Goal: Information Seeking & Learning: Find specific fact

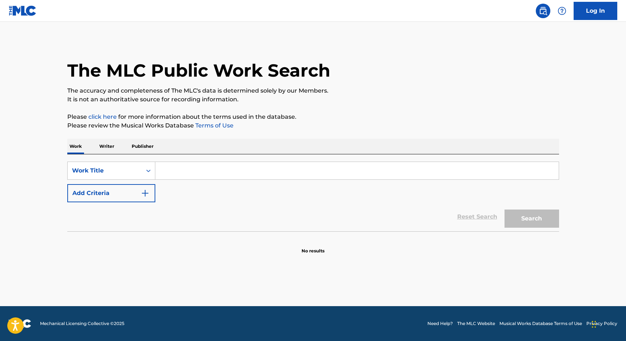
click at [222, 160] on div "SearchWithCriteria5f20a33b-aefe-4692-9004-e9e94e3ff186 Work Title Add Criteria …" at bounding box center [312, 193] width 491 height 77
click at [216, 176] on input "Search Form" at bounding box center [356, 170] width 403 height 17
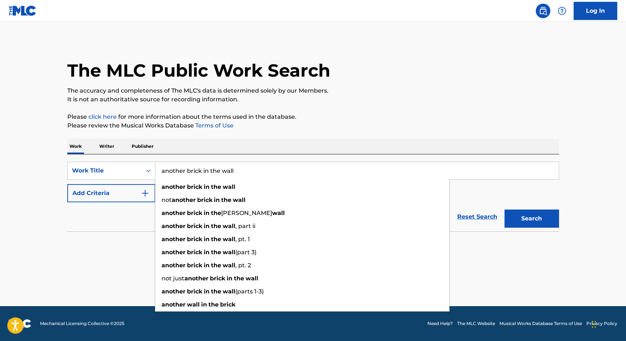
type input "another brick in the wall"
click at [40, 198] on main "The MLC Public Work Search The accuracy and completeness of The MLC's data is d…" at bounding box center [313, 164] width 626 height 285
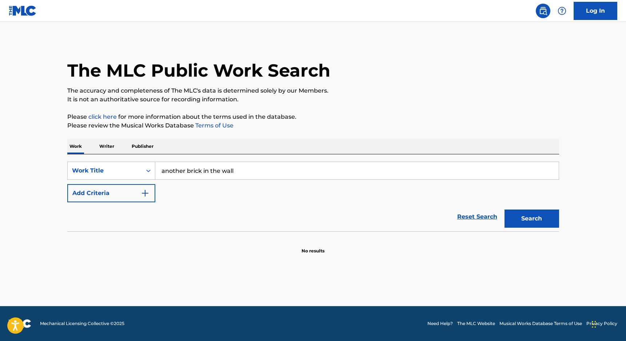
click at [88, 194] on button "Add Criteria" at bounding box center [111, 193] width 88 height 18
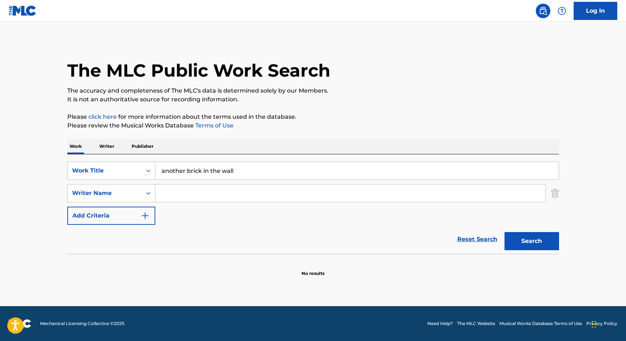
click at [184, 186] on input "Search Form" at bounding box center [350, 193] width 390 height 17
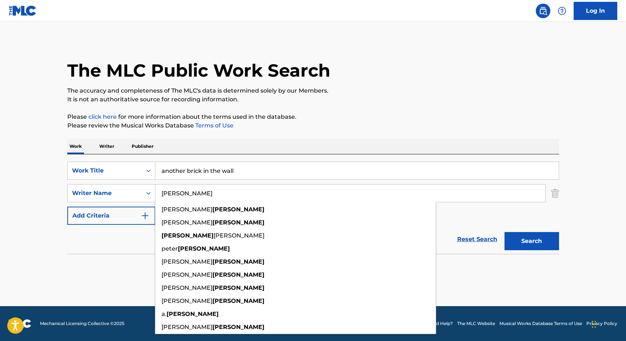
type input "gilmour"
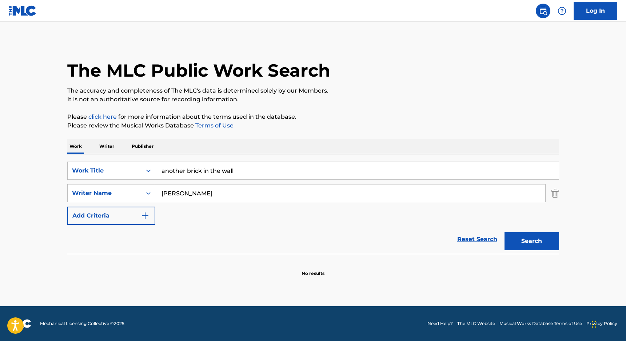
click at [27, 196] on main "The MLC Public Work Search The accuracy and completeness of The MLC's data is d…" at bounding box center [313, 164] width 626 height 285
click at [525, 245] on button "Search" at bounding box center [531, 241] width 55 height 18
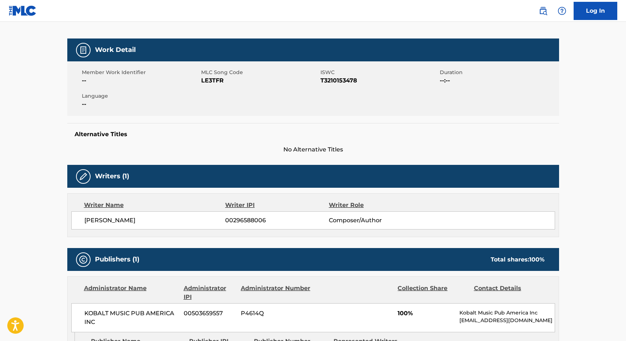
scroll to position [97, 0]
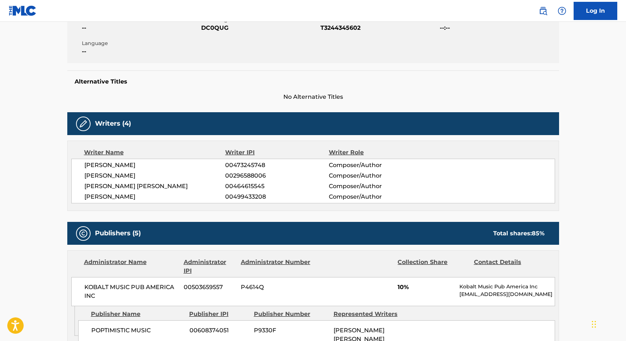
scroll to position [83, 0]
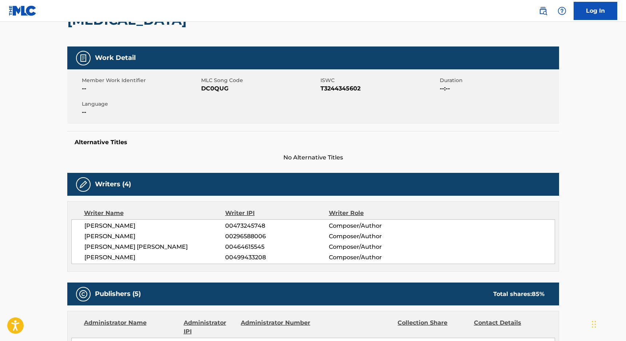
click at [119, 234] on span "[PERSON_NAME]" at bounding box center [154, 236] width 141 height 9
copy span "WHIBLEY"
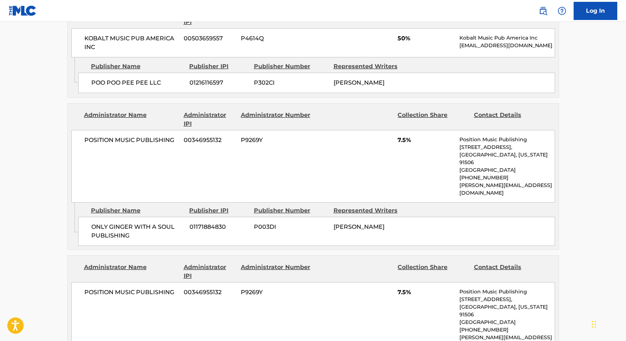
scroll to position [615, 0]
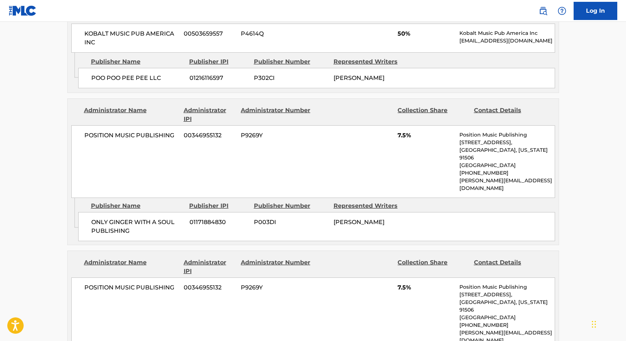
click at [464, 284] on p "Position Music Publishing" at bounding box center [506, 288] width 95 height 8
drag, startPoint x: 464, startPoint y: 270, endPoint x: 508, endPoint y: 270, distance: 44.0
click at [508, 284] on p "Position Music Publishing" at bounding box center [506, 288] width 95 height 8
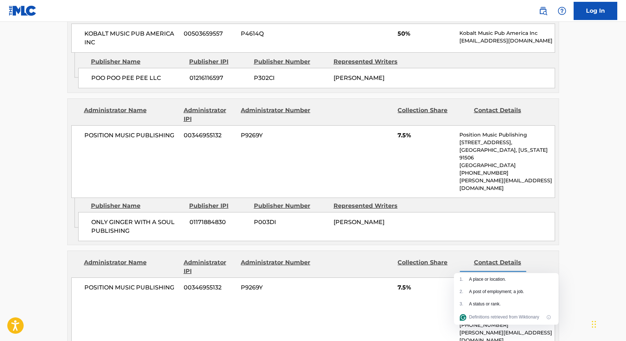
copy p "Position Music Publishing"
click at [341, 152] on div "POSITION MUSIC PUBLISHING 00346955132 P9269Y 7.5% Position Music Publishing 702…" at bounding box center [313, 161] width 484 height 73
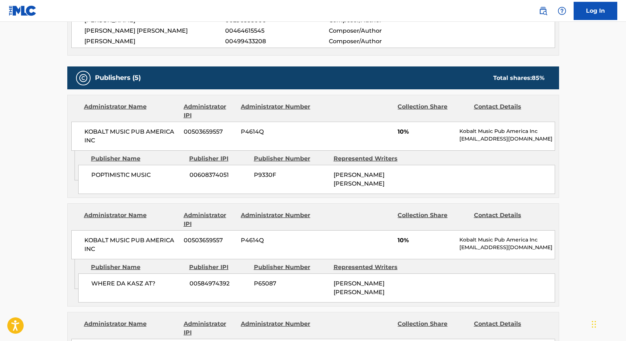
scroll to position [298, 0]
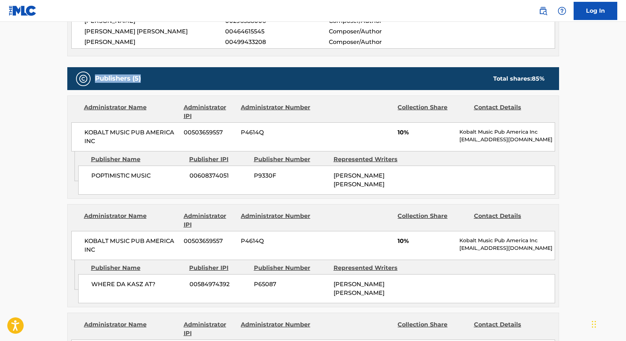
drag, startPoint x: 93, startPoint y: 77, endPoint x: 143, endPoint y: 79, distance: 50.2
click at [143, 79] on div "Publishers (5) Total shares: 85 %" at bounding box center [312, 78] width 491 height 23
drag, startPoint x: 143, startPoint y: 79, endPoint x: 96, endPoint y: 79, distance: 46.9
click at [96, 79] on div "Publishers (5) Total shares: 85 %" at bounding box center [312, 78] width 491 height 23
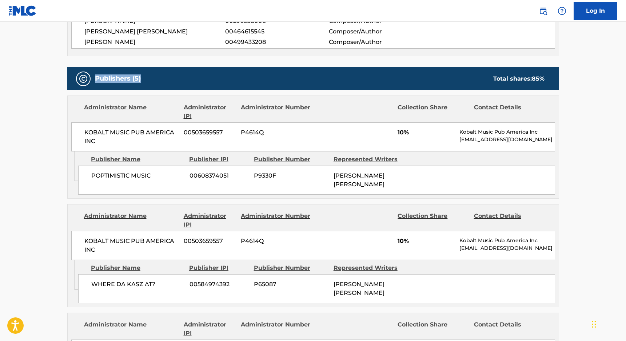
click at [96, 79] on h5 "Publishers (5)" at bounding box center [118, 79] width 46 height 8
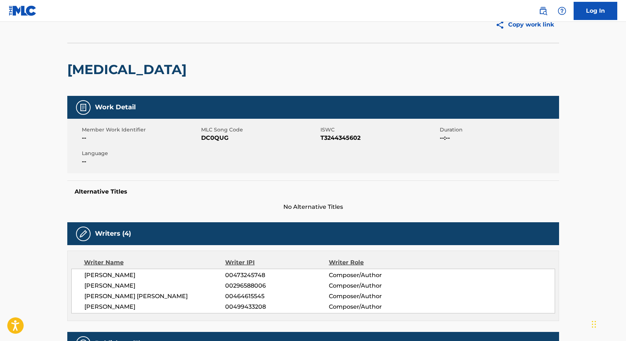
scroll to position [33, 0]
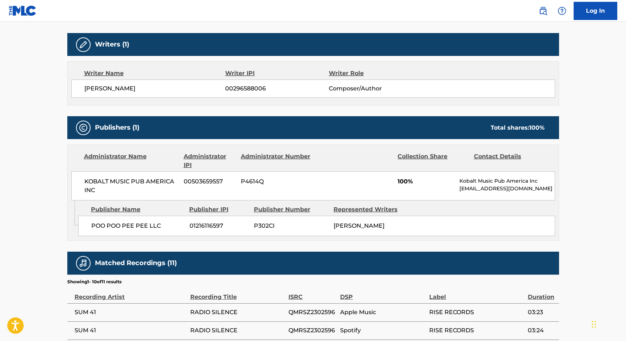
scroll to position [264, 0]
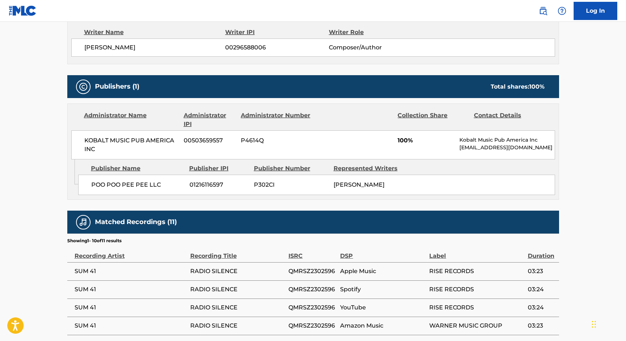
click at [83, 50] on div "[PERSON_NAME] 00296588006 Composer/Author" at bounding box center [313, 48] width 484 height 18
drag, startPoint x: 83, startPoint y: 50, endPoint x: 124, endPoint y: 51, distance: 40.7
click at [124, 51] on div "[PERSON_NAME] 00296588006 Composer/Author" at bounding box center [313, 48] width 484 height 18
copy span "[PERSON_NAME]"
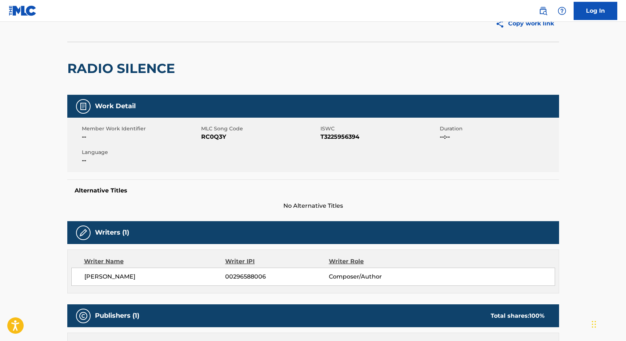
scroll to position [34, 0]
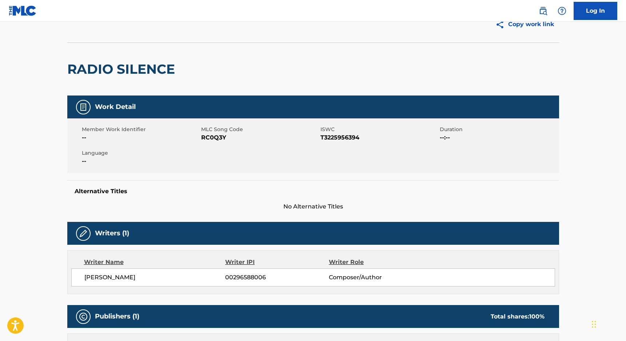
click at [92, 73] on h2 "RADIO SILENCE" at bounding box center [122, 69] width 111 height 16
drag, startPoint x: 92, startPoint y: 73, endPoint x: 145, endPoint y: 80, distance: 53.5
click at [145, 80] on div "RADIO SILENCE" at bounding box center [122, 69] width 111 height 53
copy div "RADIO SILENCE"
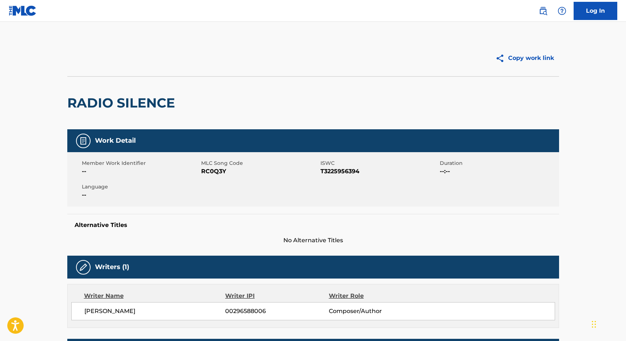
click at [161, 101] on h2 "RADIO SILENCE" at bounding box center [122, 103] width 111 height 16
drag, startPoint x: 161, startPoint y: 101, endPoint x: 99, endPoint y: 103, distance: 62.2
click at [99, 103] on h2 "RADIO SILENCE" at bounding box center [122, 103] width 111 height 16
copy h2 "RADIO SILENCE"
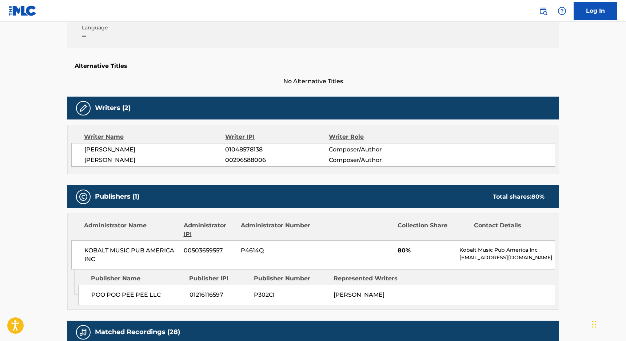
scroll to position [160, 0]
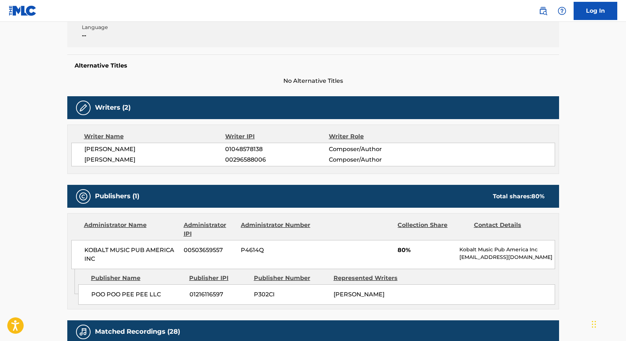
drag, startPoint x: 85, startPoint y: 160, endPoint x: 145, endPoint y: 163, distance: 60.8
click at [145, 163] on span "[PERSON_NAME]" at bounding box center [154, 160] width 141 height 9
copy span "[PERSON_NAME]"
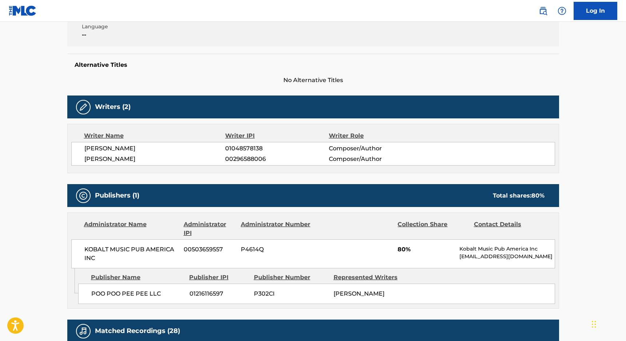
scroll to position [155, 0]
